Goal: Find specific page/section: Find specific page/section

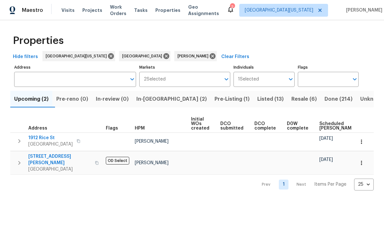
click at [268, 102] on span "Resale (6)" at bounding box center [303, 99] width 25 height 9
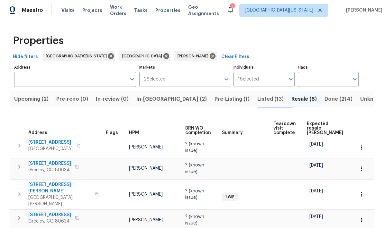
click at [268, 128] on span "Expected resale COE" at bounding box center [325, 128] width 36 height 13
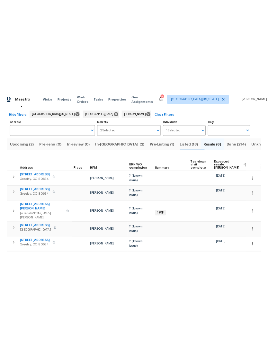
scroll to position [27, 0]
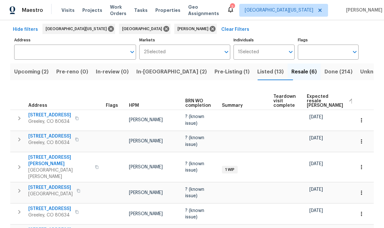
click at [44, 136] on span "2102 79th Ave" at bounding box center [49, 136] width 43 height 6
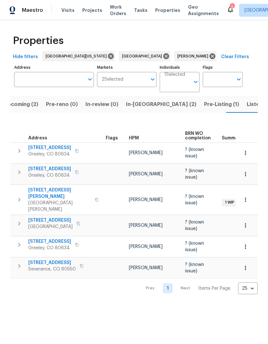
scroll to position [0, 11]
click at [36, 167] on span "2102 79th Ave" at bounding box center [49, 169] width 43 height 6
click at [30, 168] on span "2102 79th Ave" at bounding box center [49, 169] width 43 height 6
click at [245, 175] on icon "button" at bounding box center [245, 174] width 6 height 6
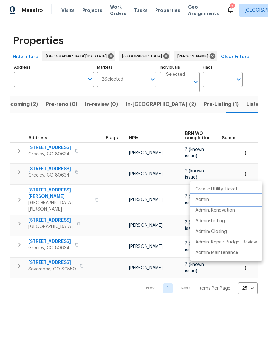
click at [228, 203] on li "Admin" at bounding box center [226, 200] width 72 height 11
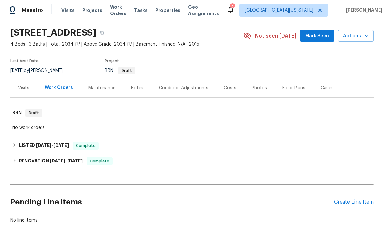
scroll to position [18, 0]
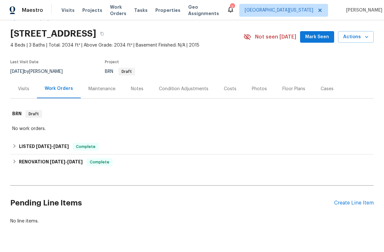
click at [135, 82] on div "Notes" at bounding box center [137, 88] width 28 height 19
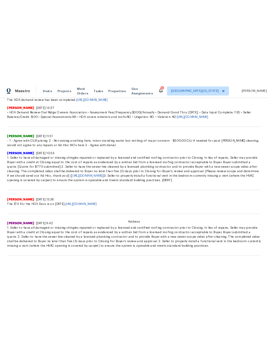
scroll to position [193, 0]
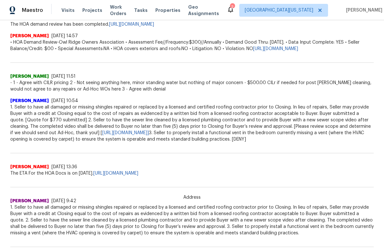
click at [65, 9] on span "Visits" at bounding box center [67, 10] width 13 height 6
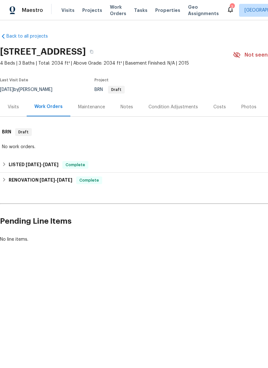
click at [11, 104] on div "Visits" at bounding box center [13, 107] width 11 height 6
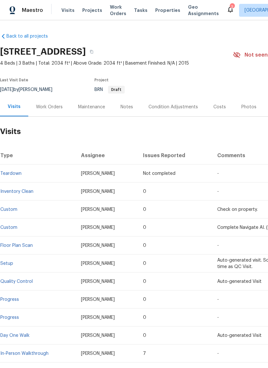
click at [11, 208] on link "Custom" at bounding box center [8, 209] width 17 height 4
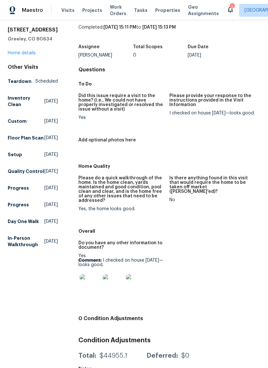
click at [66, 13] on span "Visits" at bounding box center [67, 10] width 13 height 6
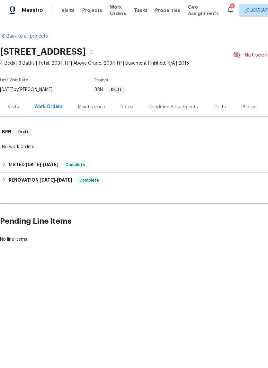
click at [16, 106] on div "Visits" at bounding box center [13, 107] width 11 height 6
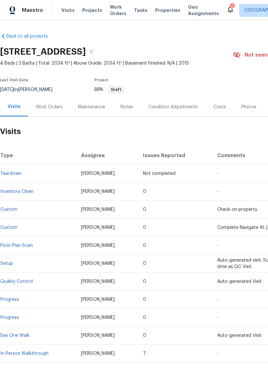
click at [23, 192] on link "Inventory Clean" at bounding box center [16, 191] width 33 height 4
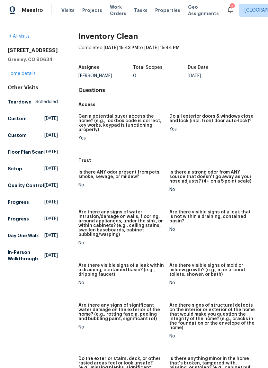
click at [30, 66] on div "2102 79th Ave Greeley, CO 80634 Home details" at bounding box center [33, 62] width 50 height 30
click at [18, 72] on link "Home details" at bounding box center [22, 73] width 28 height 4
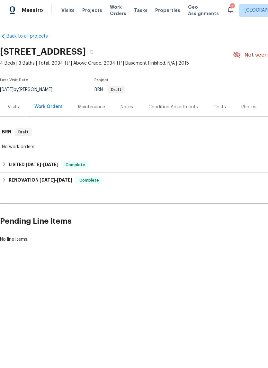
click at [11, 109] on div "Visits" at bounding box center [13, 107] width 11 height 6
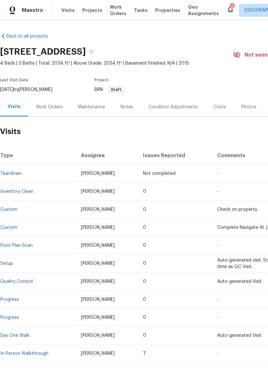
click at [7, 226] on link "Custom" at bounding box center [8, 227] width 17 height 4
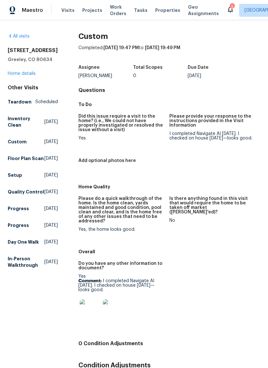
scroll to position [0, 0]
